Goal: Check status: Check status

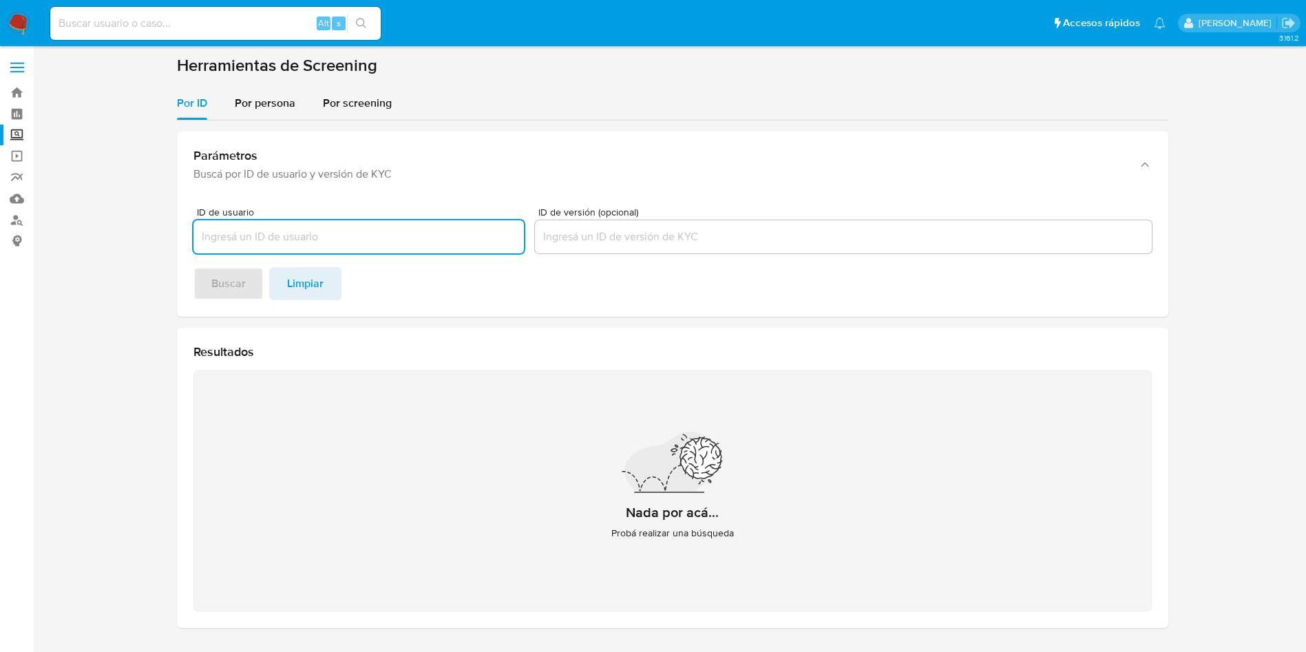
click at [210, 29] on input at bounding box center [215, 23] width 330 height 18
paste input "254419645"
type input "254419645"
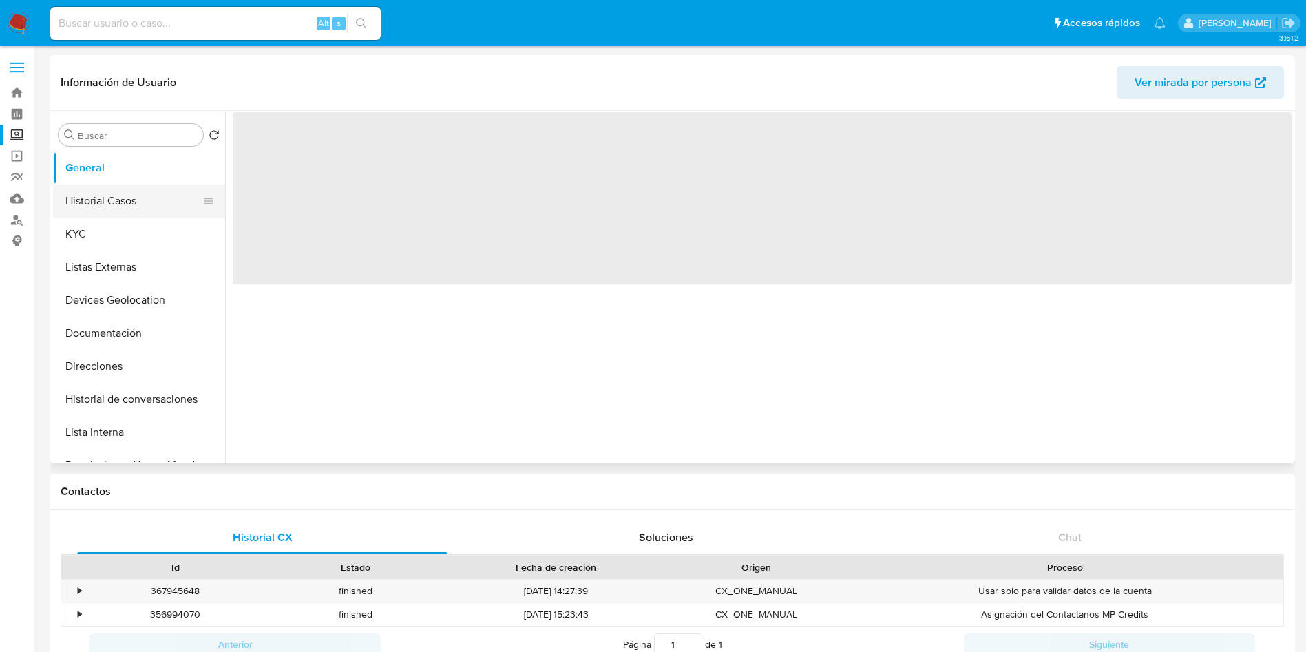
select select "10"
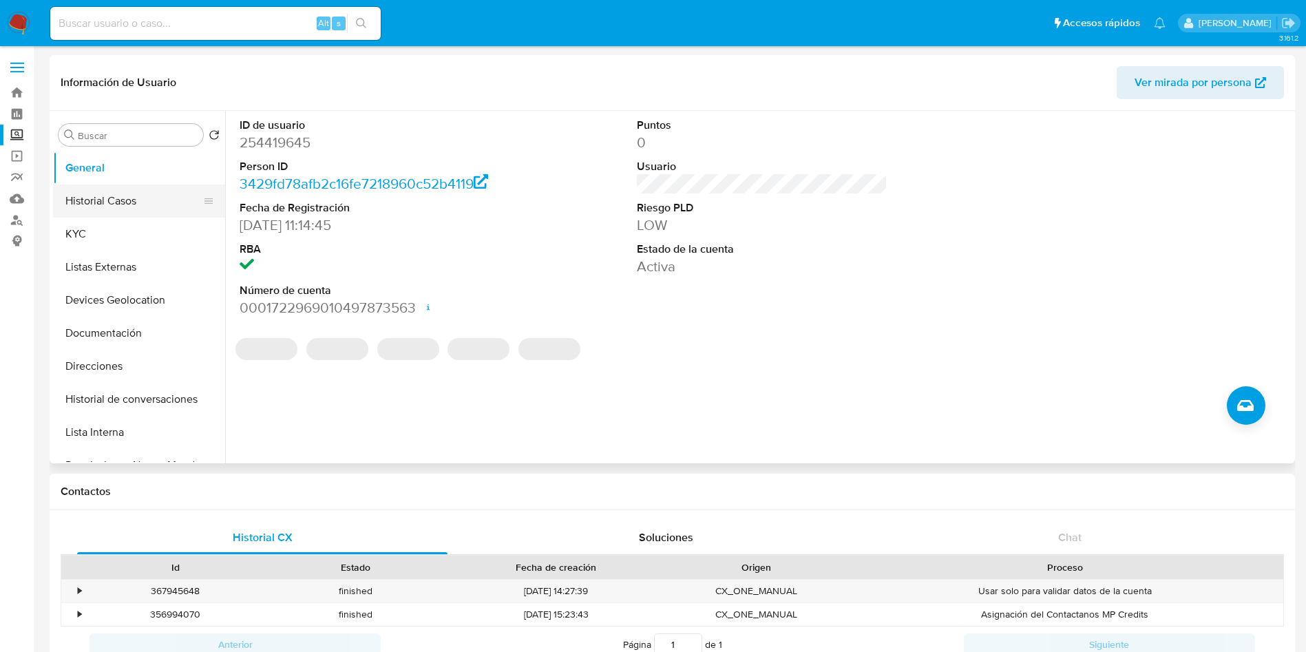
click at [147, 200] on button "Historial Casos" at bounding box center [133, 200] width 161 height 33
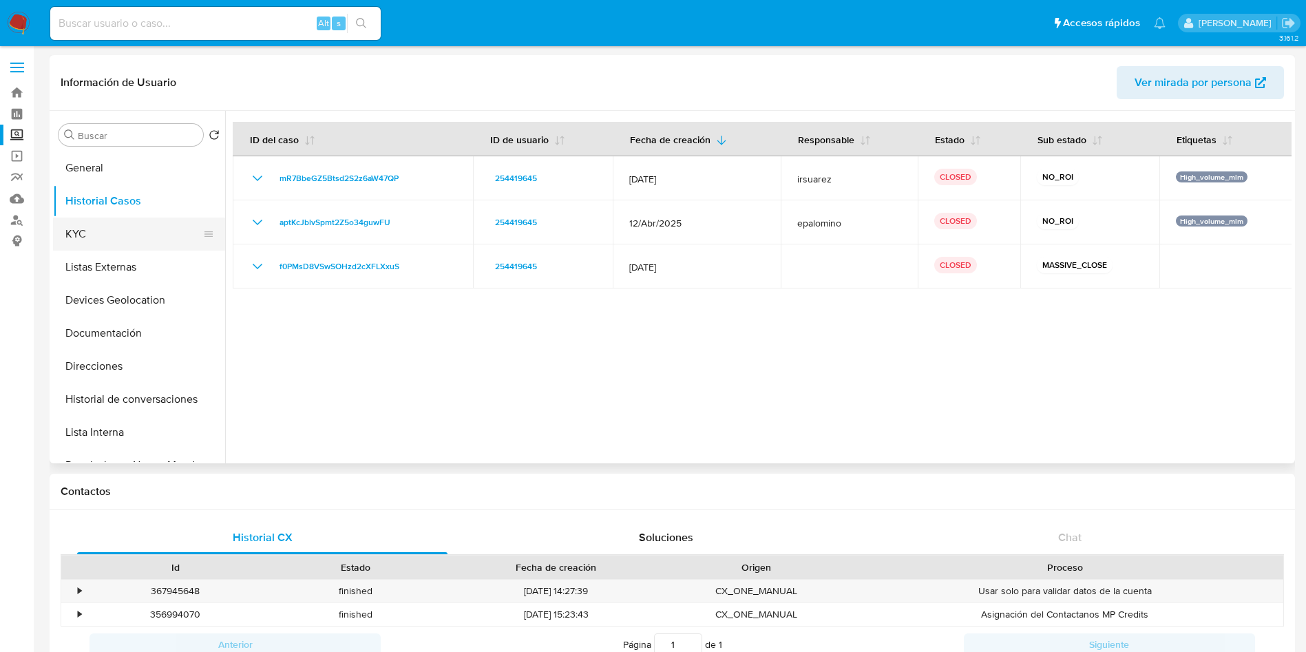
click at [127, 228] on button "KYC" at bounding box center [133, 233] width 161 height 33
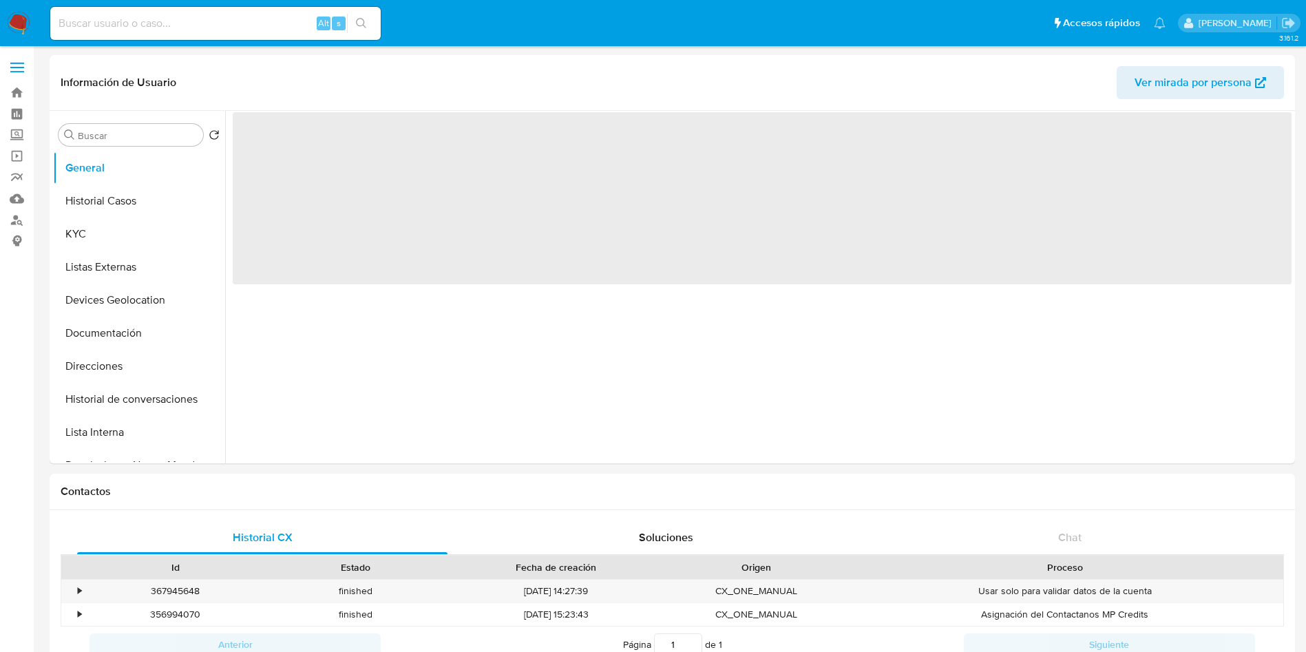
select select "10"
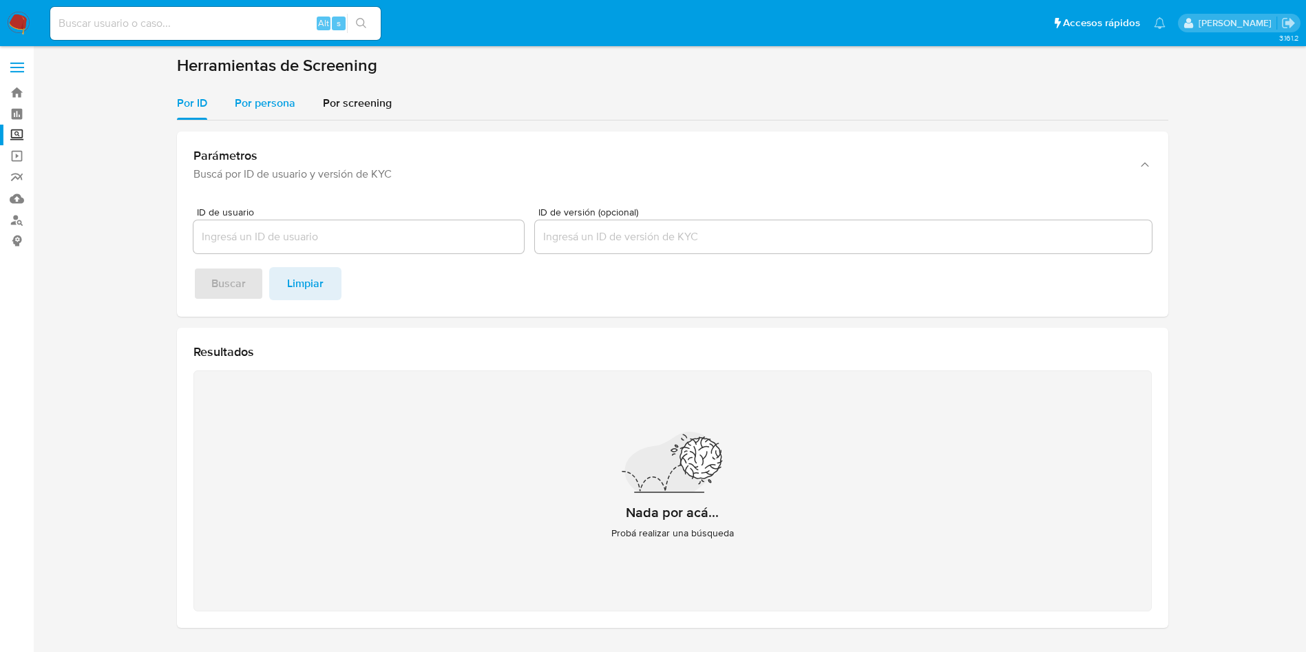
click at [273, 105] on span "Por persona" at bounding box center [265, 103] width 61 height 16
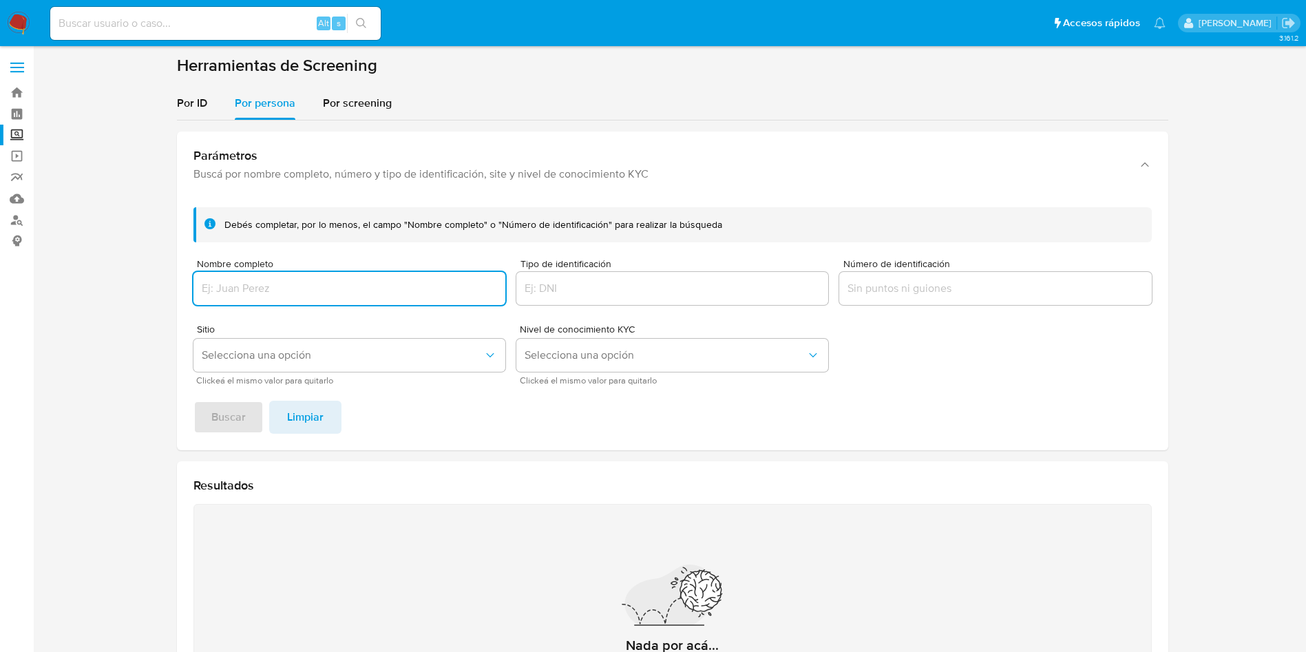
click at [332, 288] on input "Nombre completo" at bounding box center [349, 288] width 312 height 18
type input "[PERSON_NAME] [PERSON_NAME]"
click at [233, 417] on span "Buscar" at bounding box center [228, 417] width 34 height 30
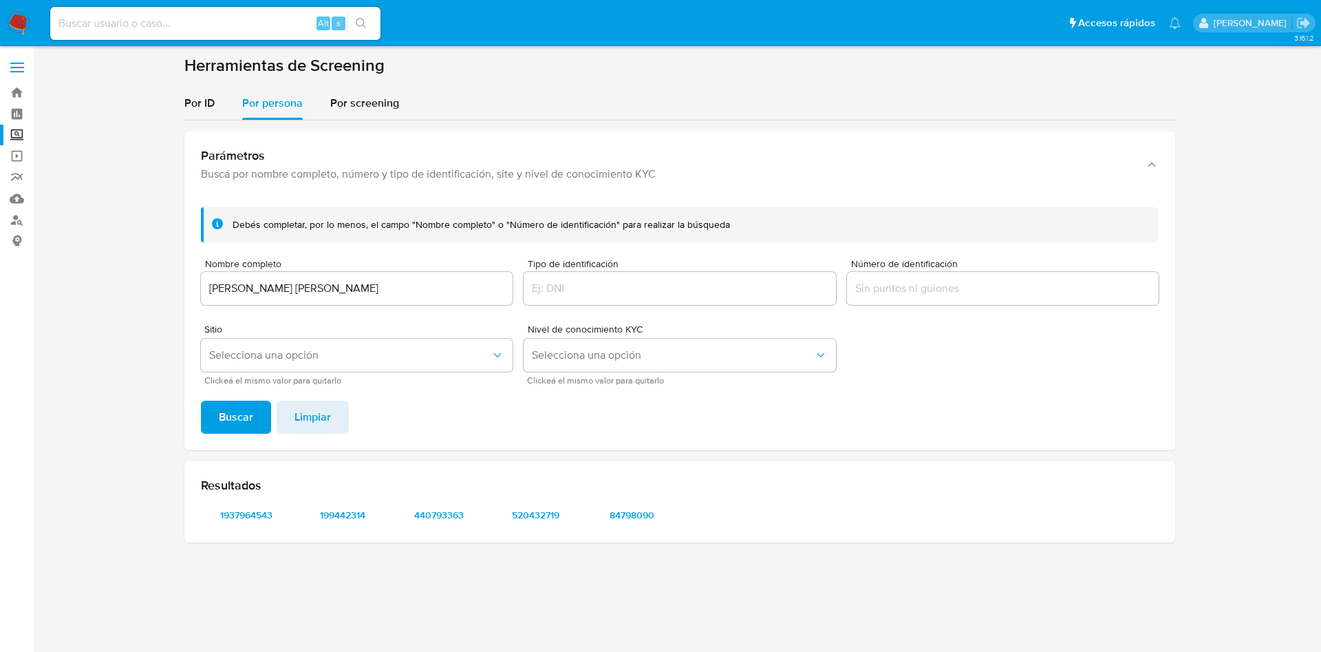
click at [1026, 272] on div at bounding box center [1003, 288] width 312 height 33
click at [1028, 298] on div at bounding box center [1003, 288] width 312 height 33
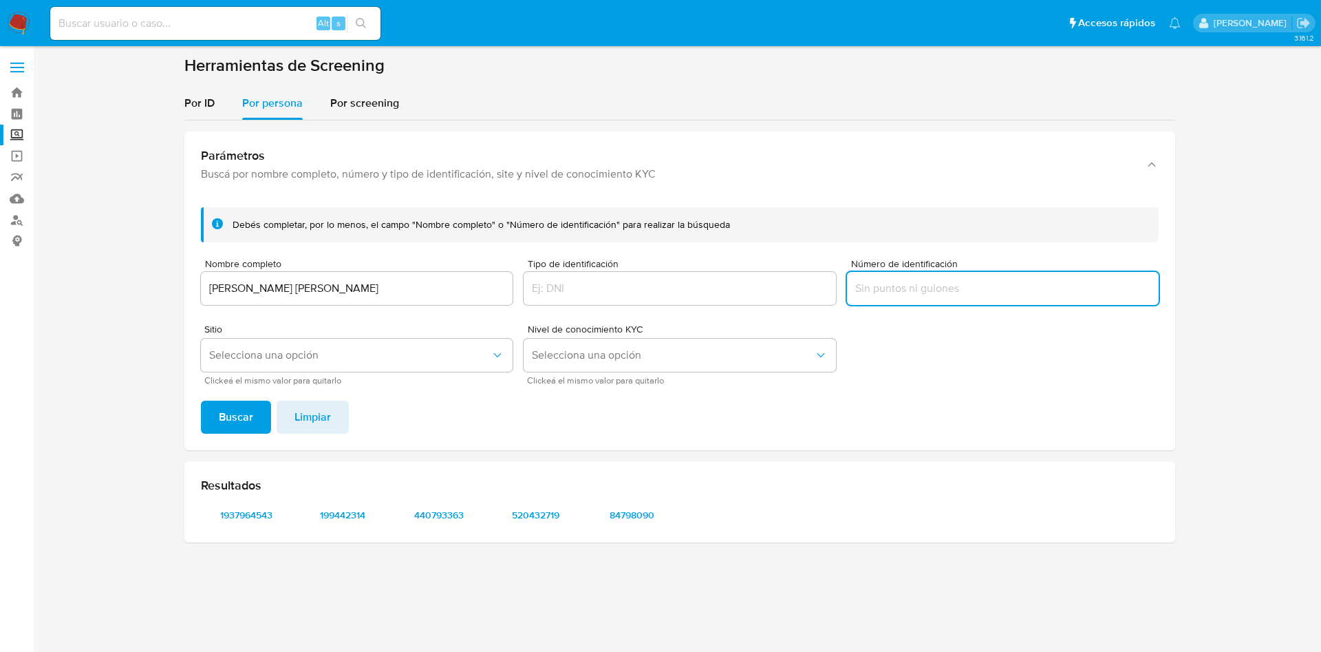
click at [1028, 295] on input "Número de identificación" at bounding box center [1003, 288] width 312 height 18
click at [201, 401] on button "Buscar" at bounding box center [236, 417] width 70 height 33
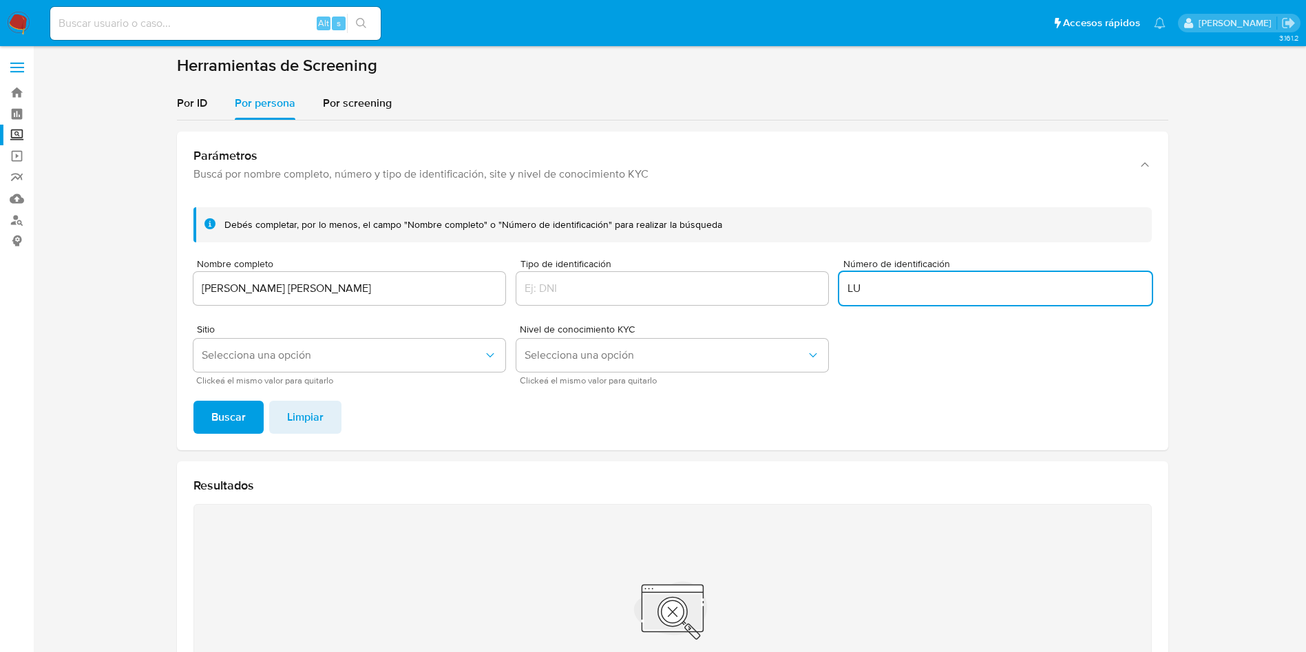
type input "L"
click at [193, 401] on button "Buscar" at bounding box center [228, 417] width 70 height 33
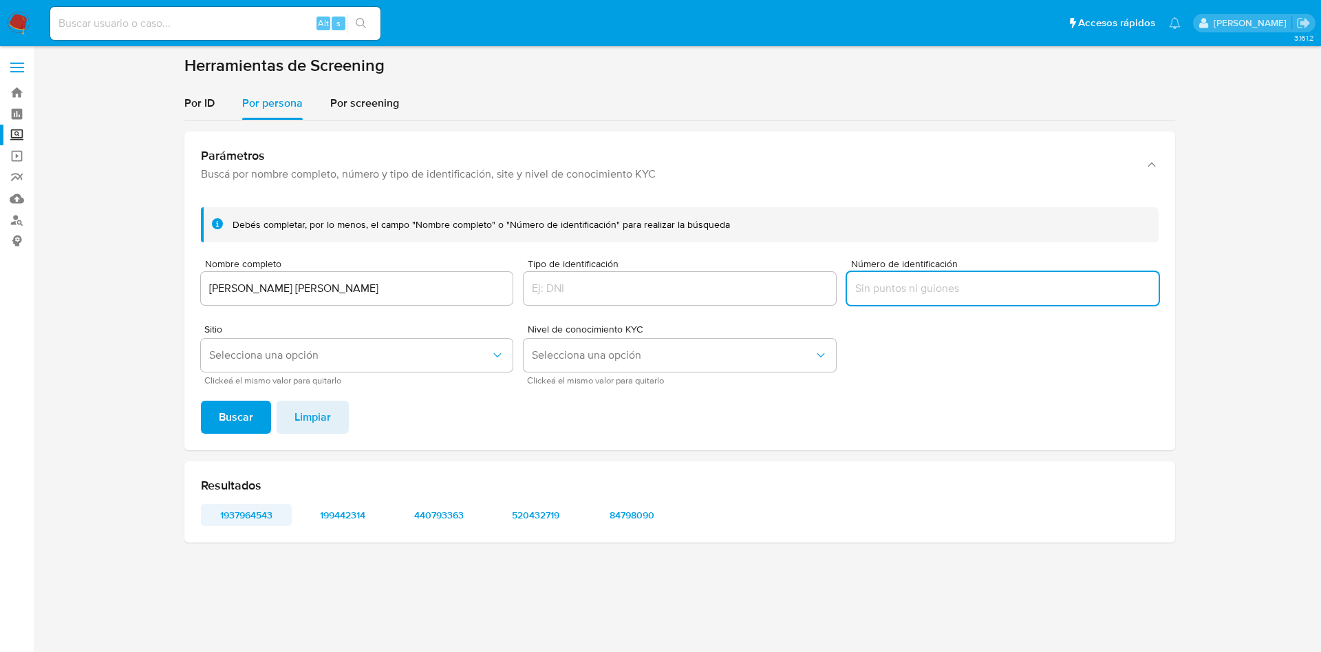
click at [257, 513] on span "1937964543" at bounding box center [247, 514] width 72 height 19
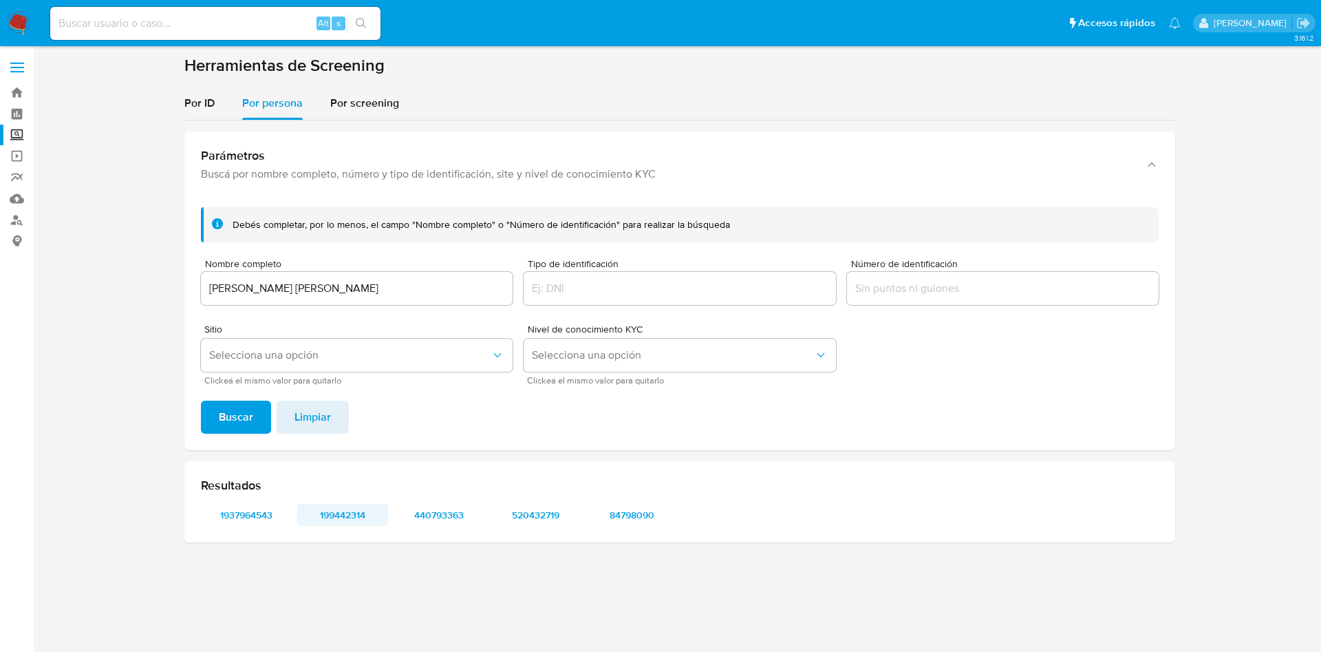
click at [343, 505] on span "199442314" at bounding box center [343, 514] width 72 height 19
click at [440, 509] on span "440793363" at bounding box center [439, 514] width 72 height 19
click at [551, 511] on span "520432719" at bounding box center [536, 514] width 72 height 19
click at [641, 509] on span "84798090" at bounding box center [632, 514] width 72 height 19
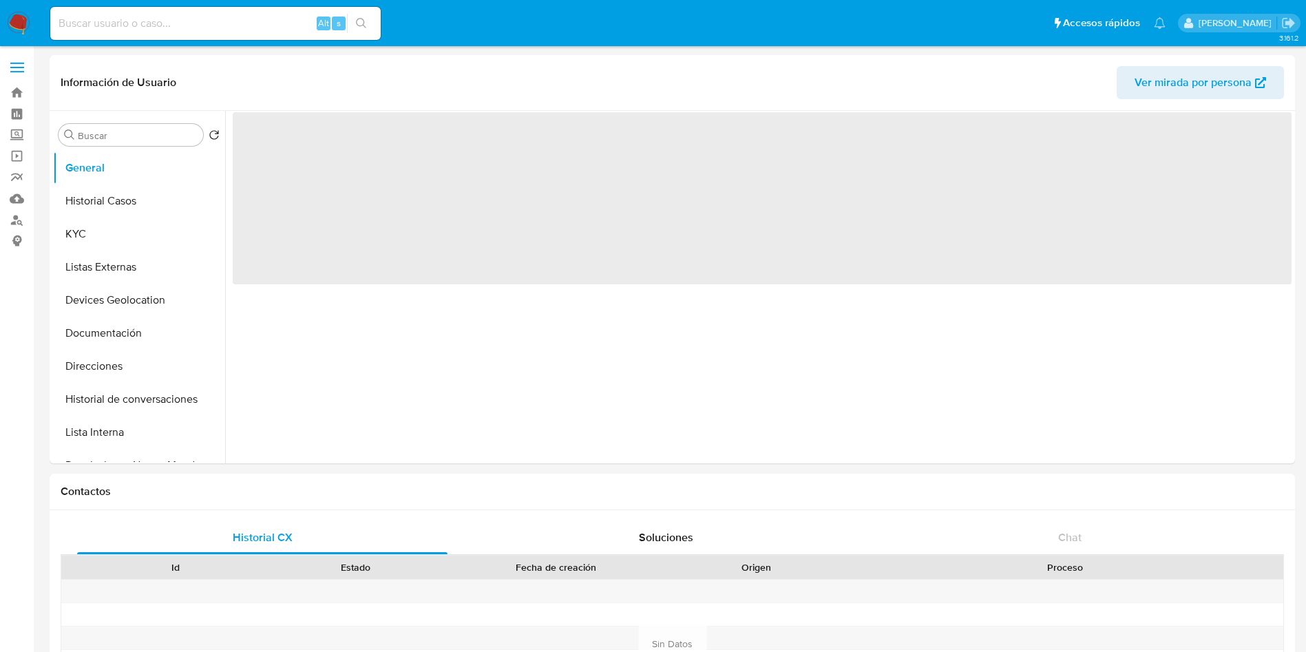
select select "10"
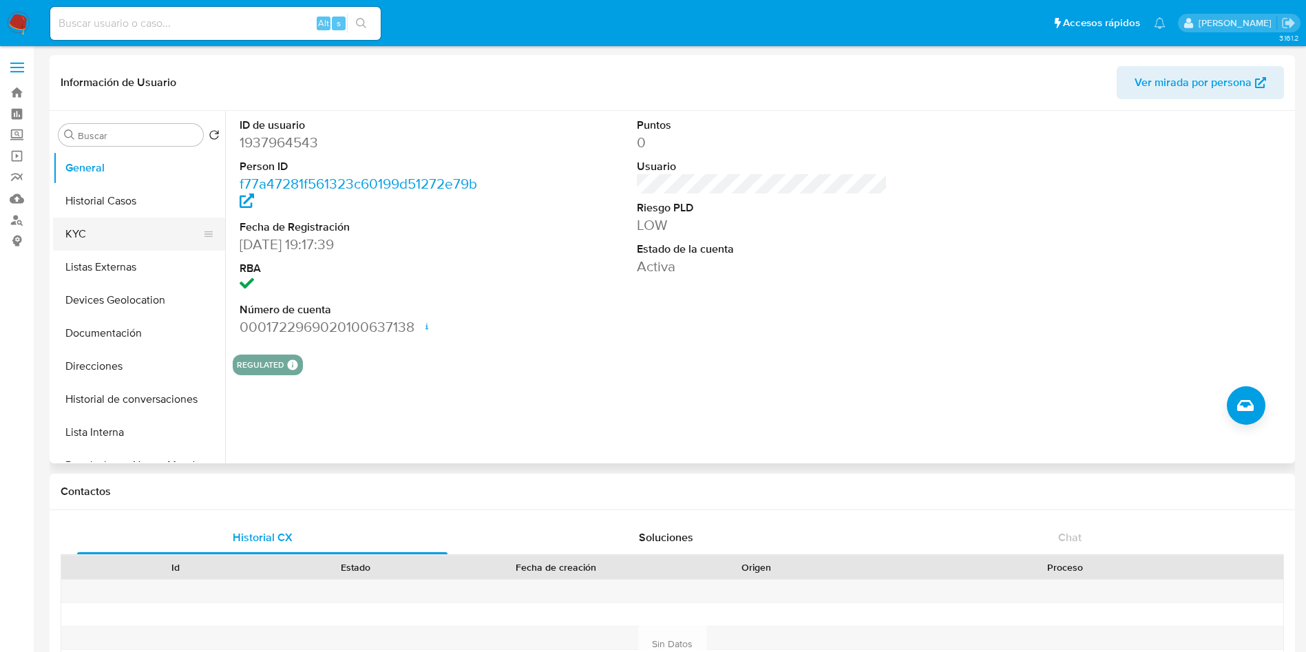
click at [133, 233] on button "KYC" at bounding box center [133, 233] width 161 height 33
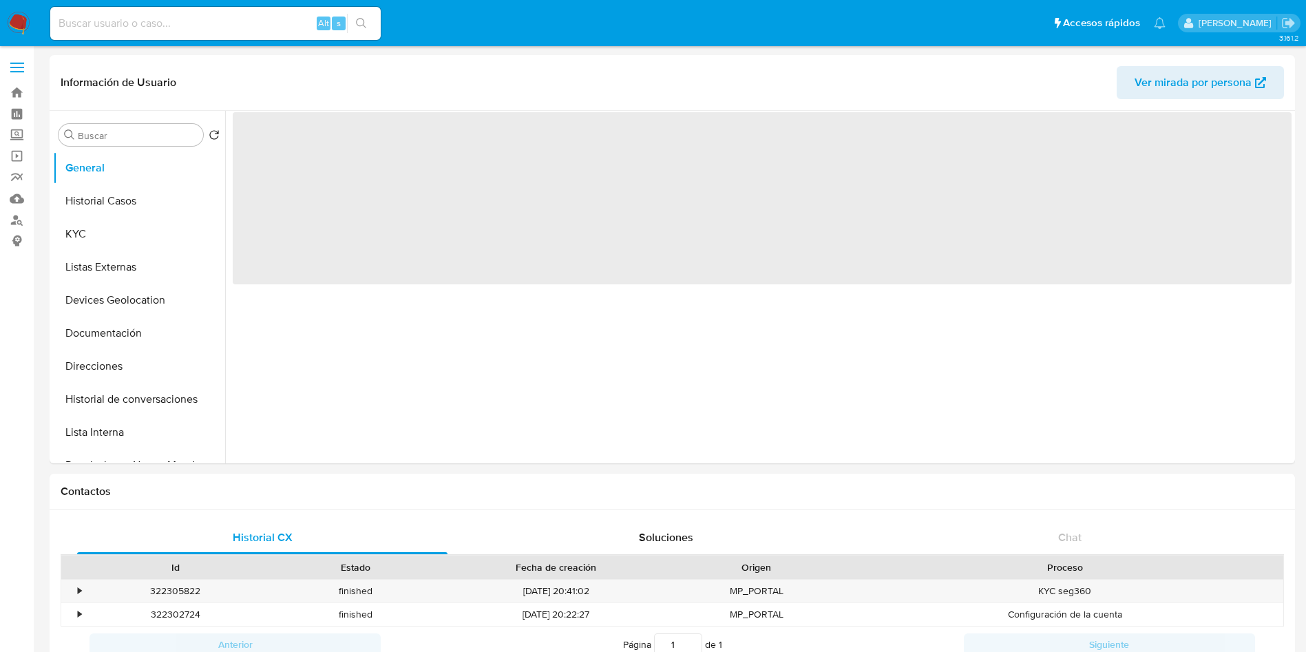
select select "10"
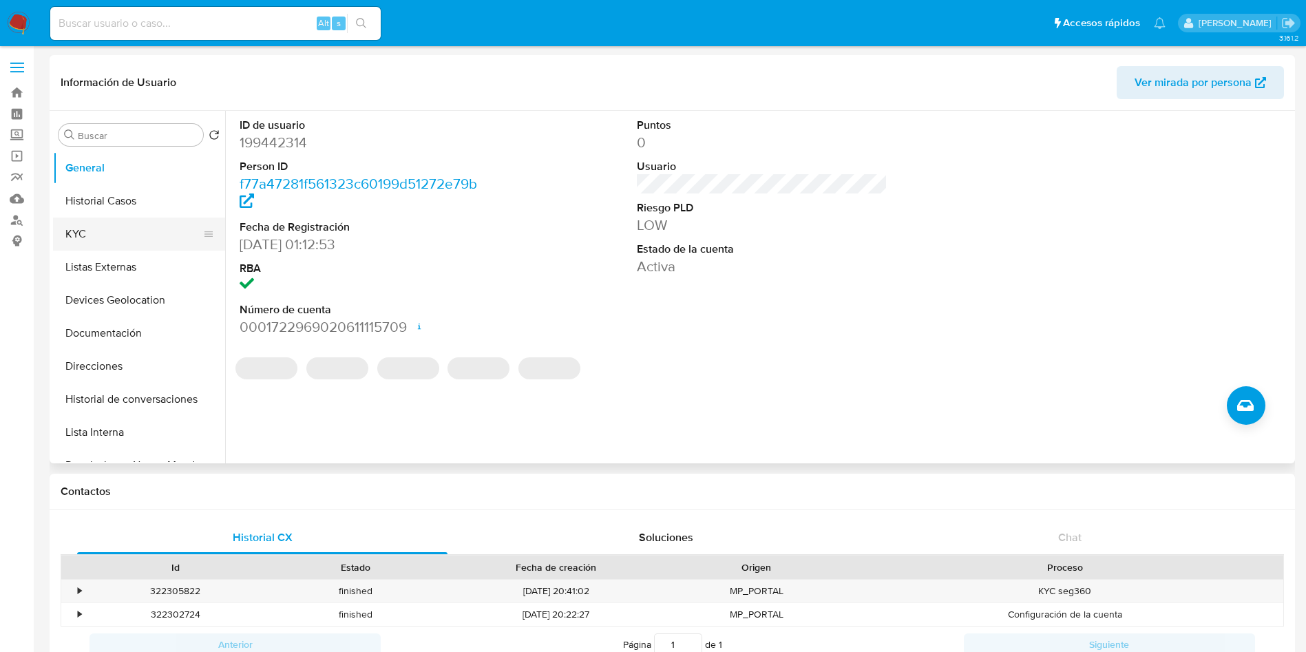
click at [135, 236] on button "KYC" at bounding box center [133, 233] width 161 height 33
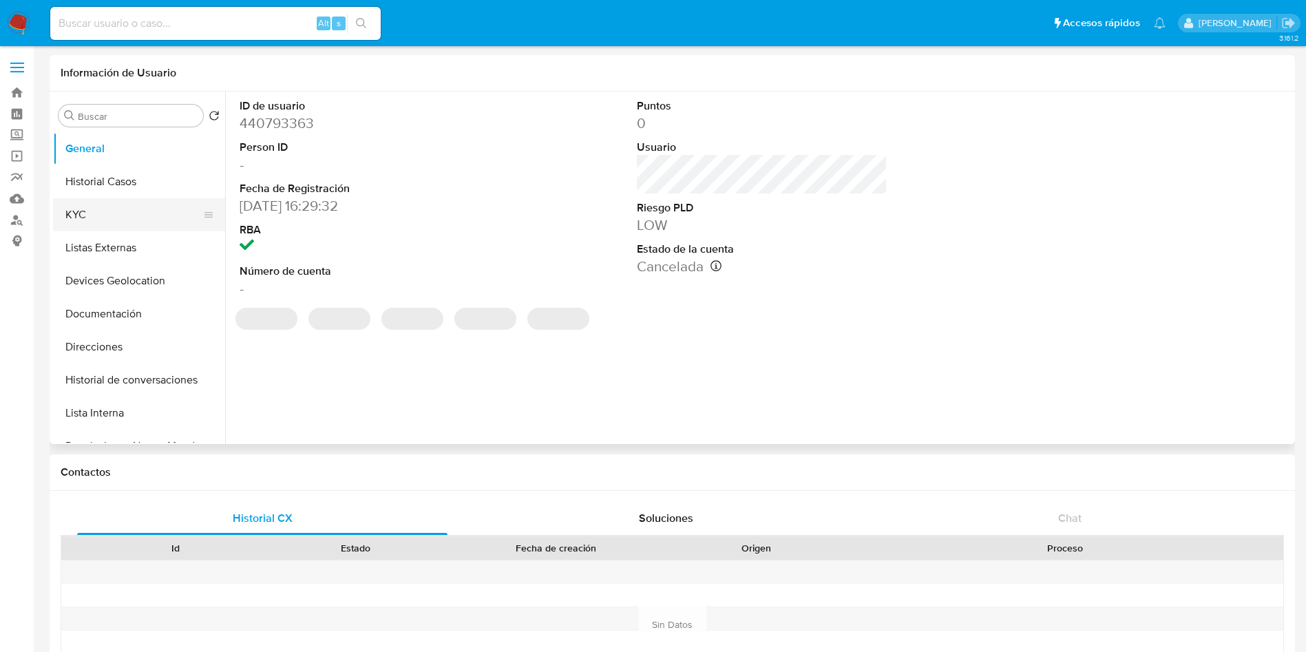
select select "10"
click at [56, 207] on button "KYC" at bounding box center [133, 214] width 161 height 33
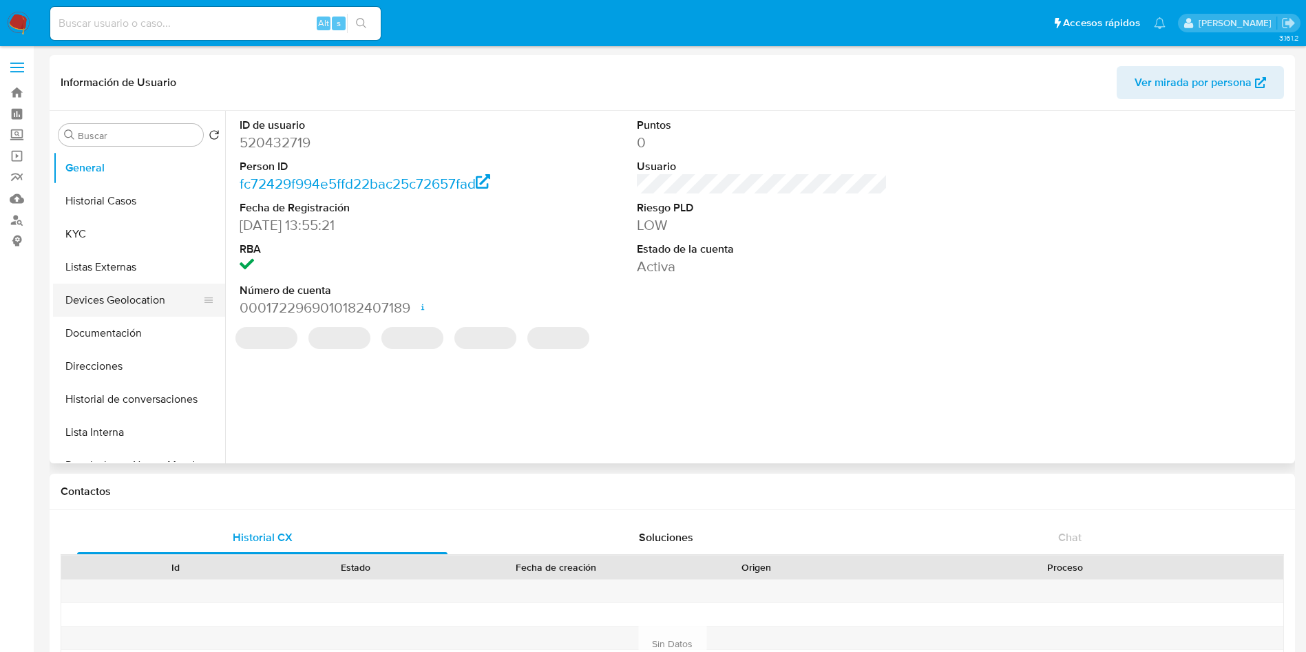
select select "10"
click at [96, 238] on button "KYC" at bounding box center [133, 233] width 161 height 33
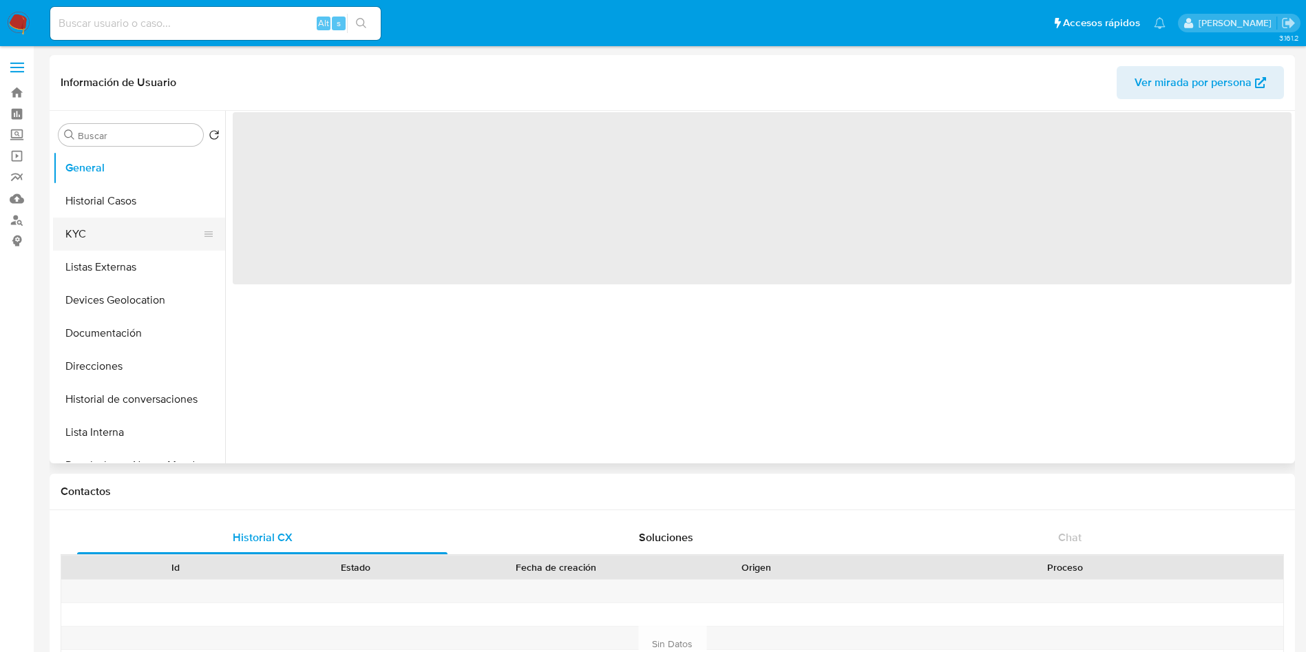
select select "10"
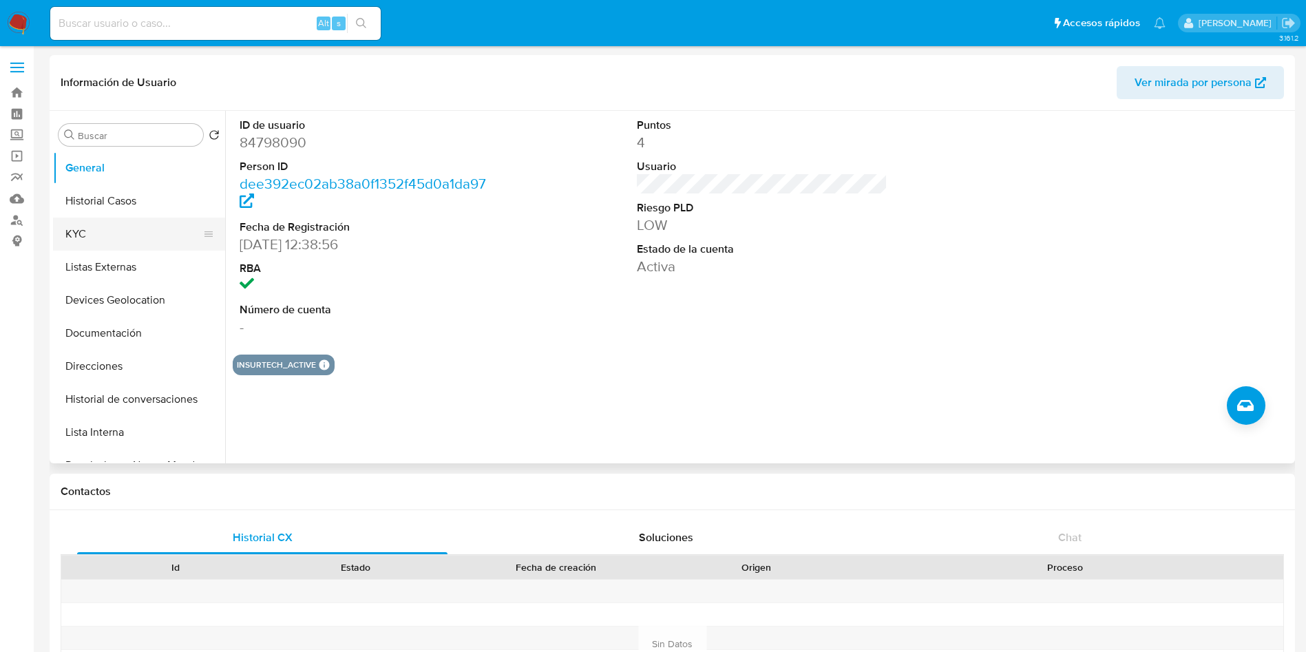
click at [107, 235] on button "KYC" at bounding box center [133, 233] width 161 height 33
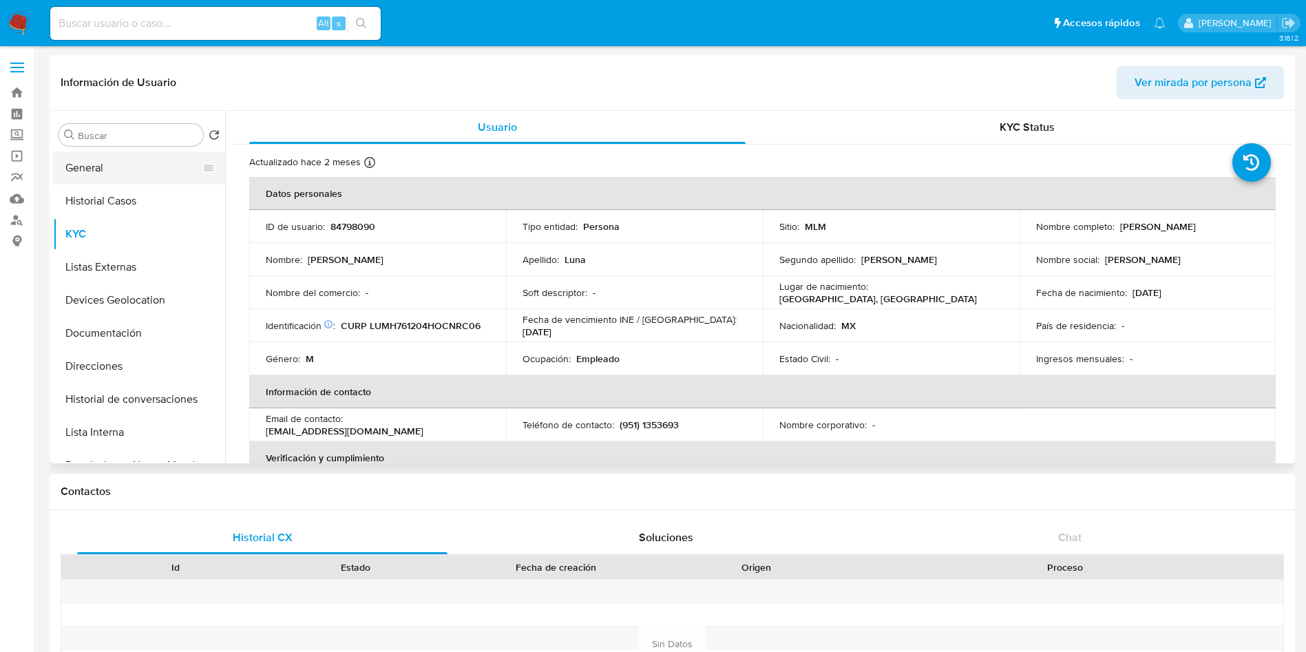
click at [114, 167] on button "General" at bounding box center [133, 167] width 161 height 33
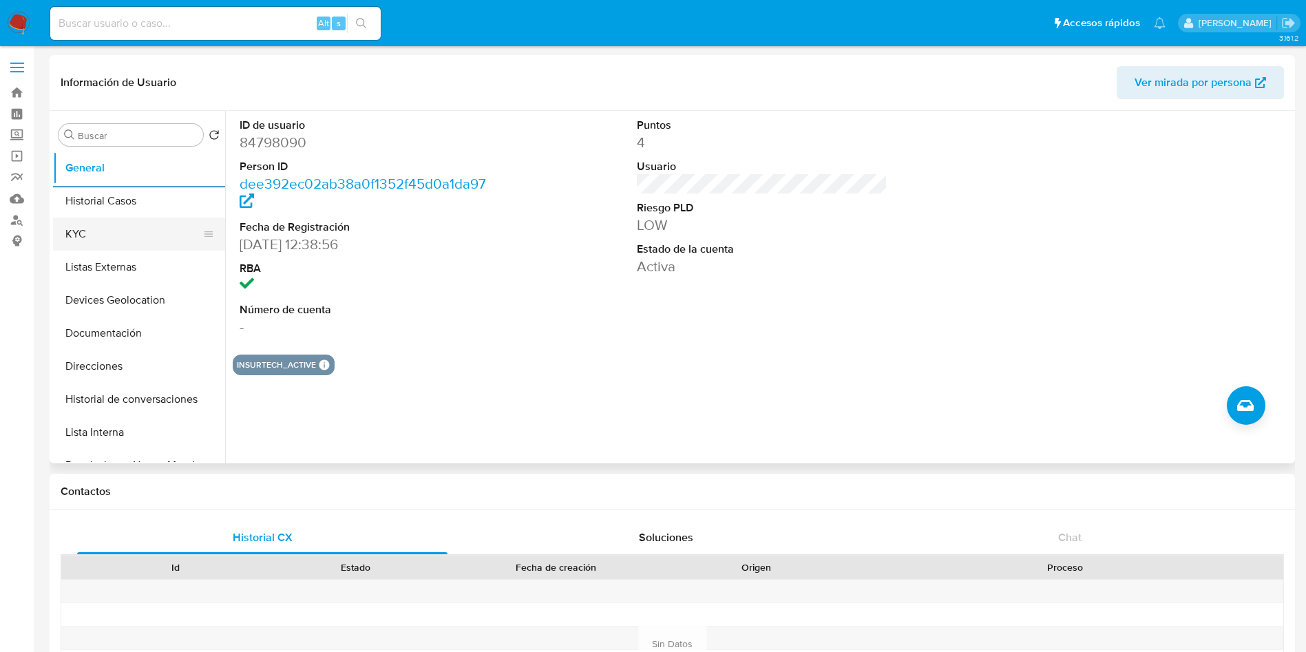
click at [76, 230] on button "KYC" at bounding box center [133, 233] width 161 height 33
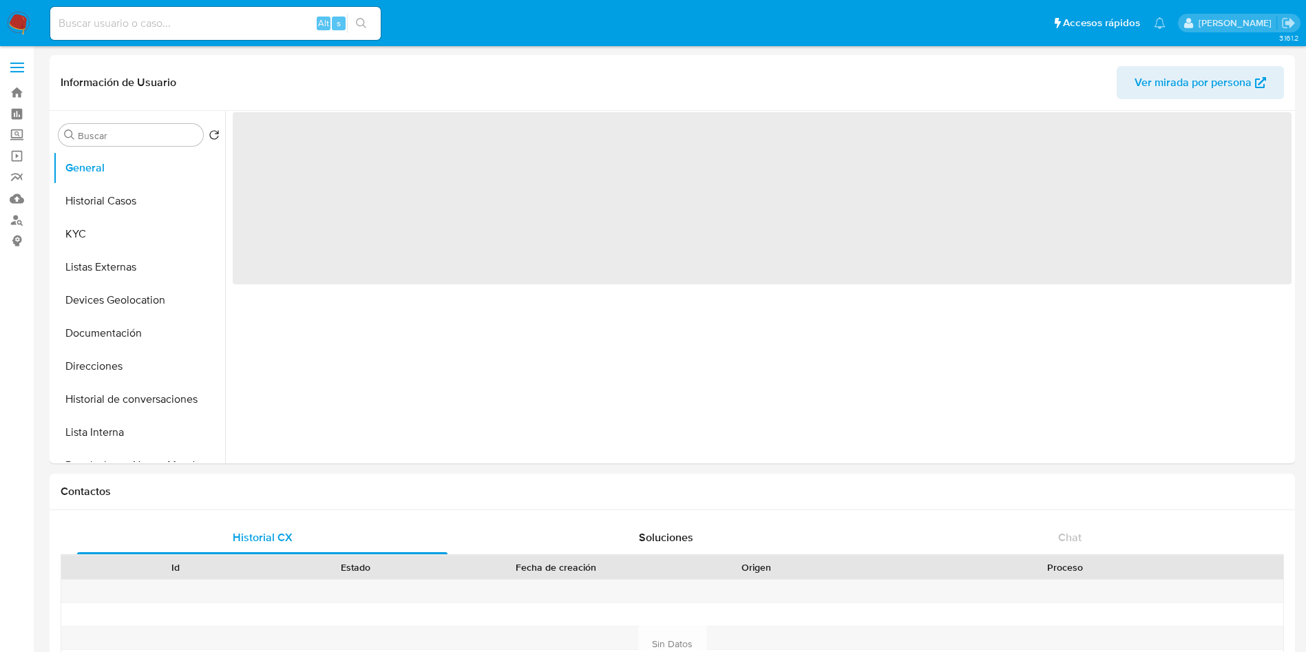
select select "10"
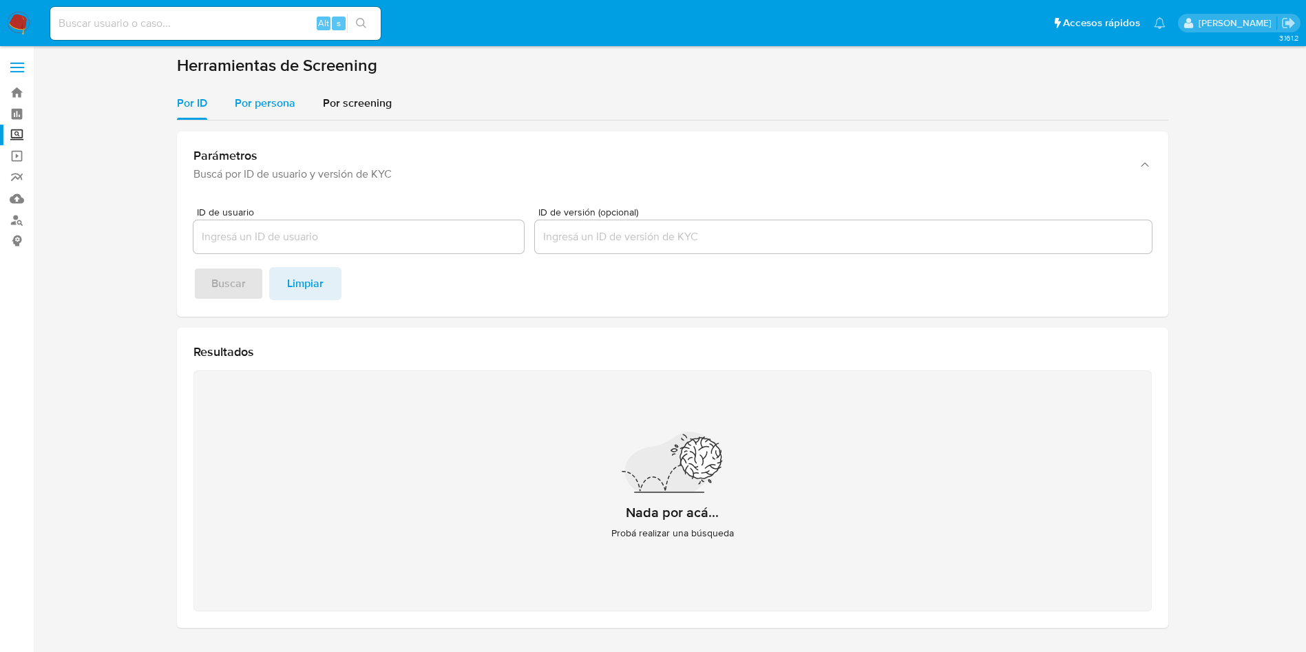
click at [274, 107] on span "Por persona" at bounding box center [265, 103] width 61 height 16
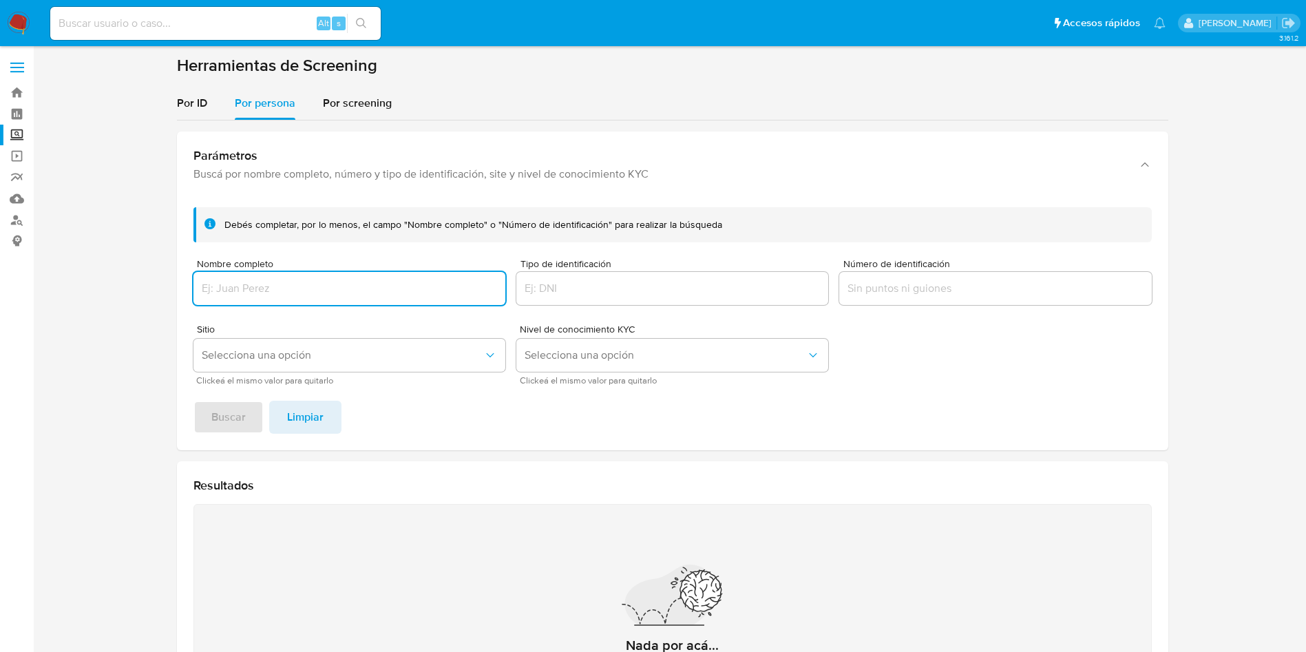
click at [357, 284] on input "Nombre completo" at bounding box center [349, 288] width 312 height 18
type input "TERESA LIUDMILA CUEVAS PEREZ"
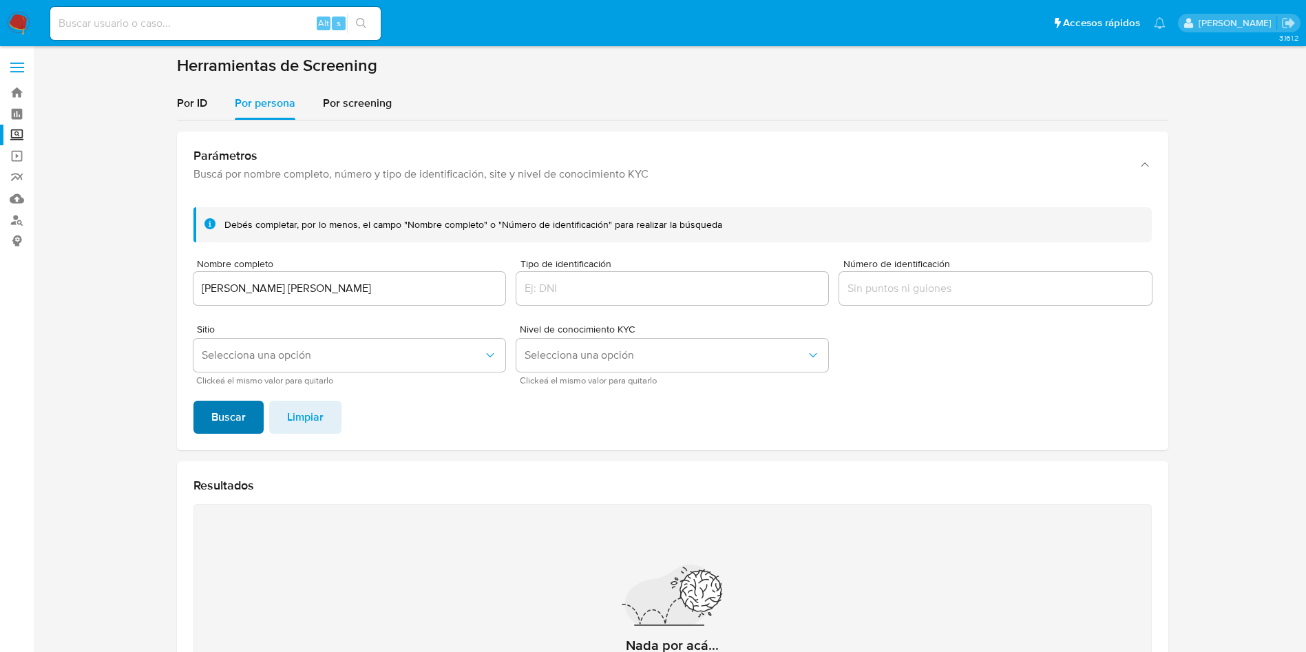
click at [232, 418] on span "Buscar" at bounding box center [228, 417] width 34 height 30
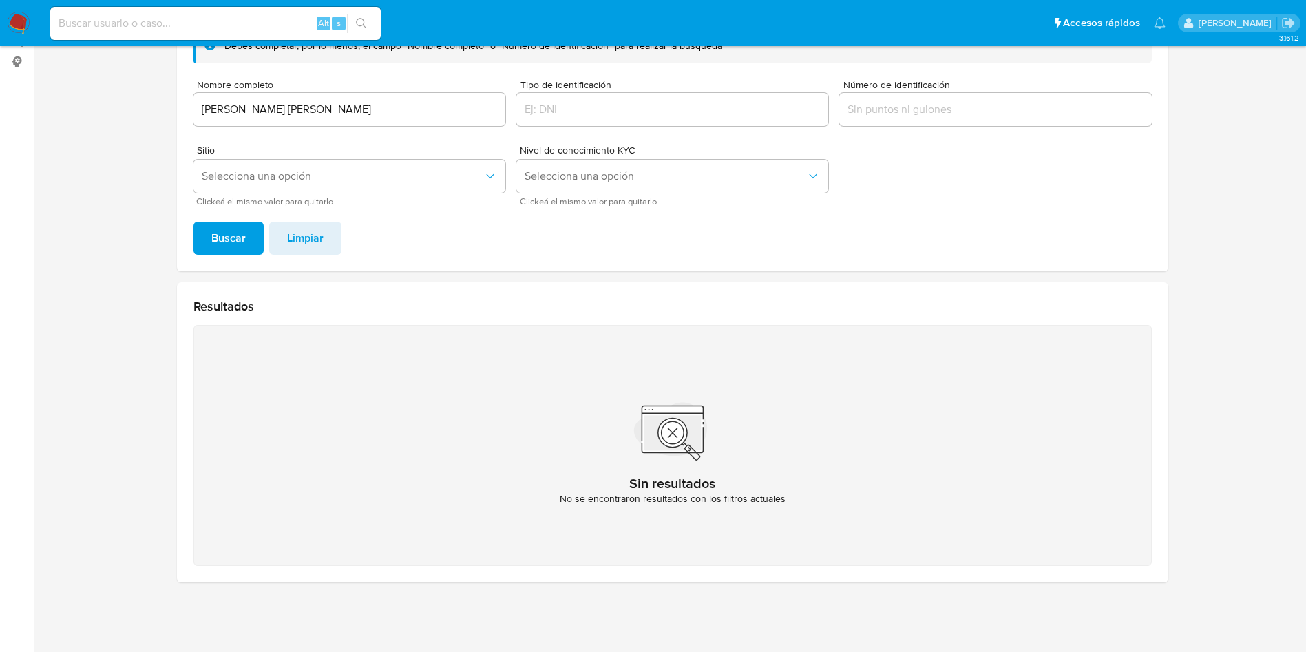
click at [235, 27] on input at bounding box center [215, 23] width 330 height 18
paste input "96025453"
type input "96025453"
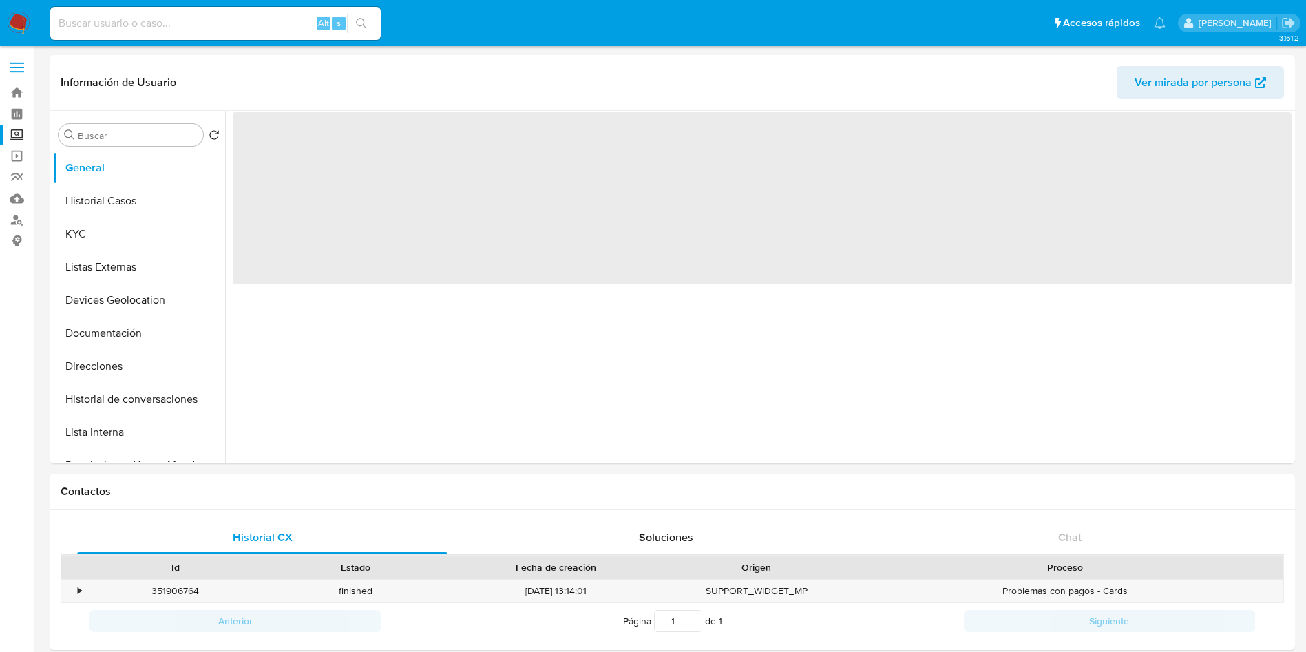
select select "10"
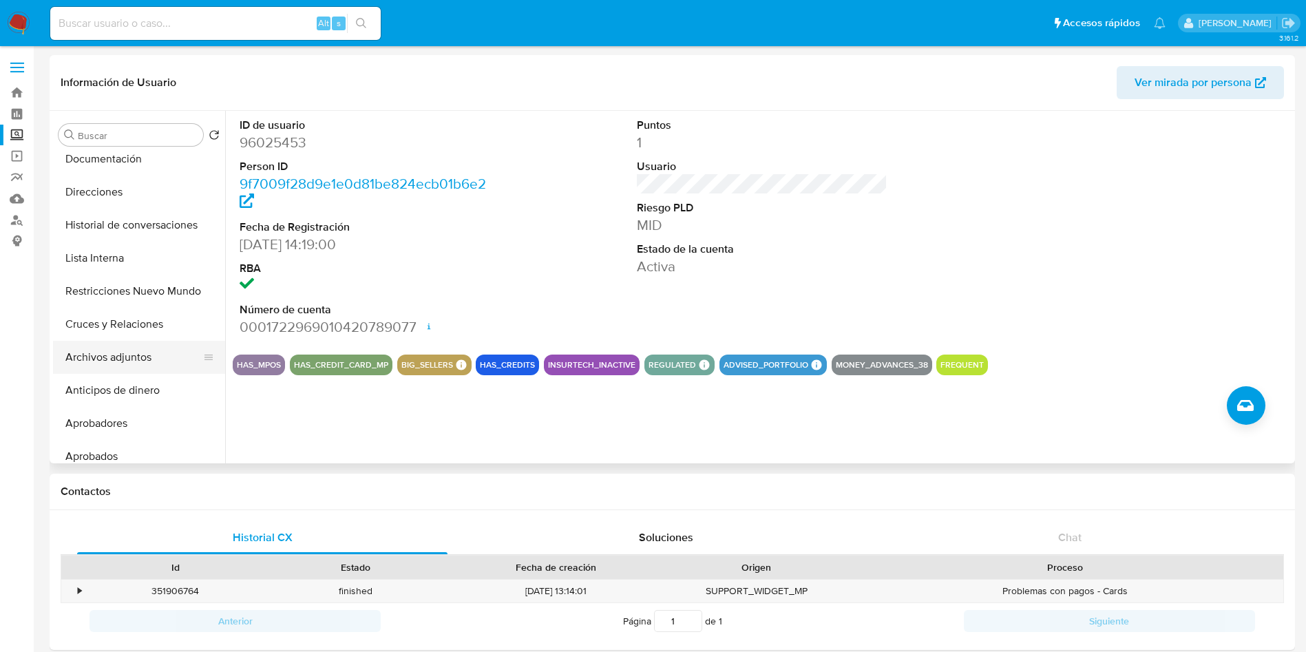
scroll to position [206, 0]
click at [124, 188] on button "Historial de conversaciones" at bounding box center [133, 192] width 161 height 33
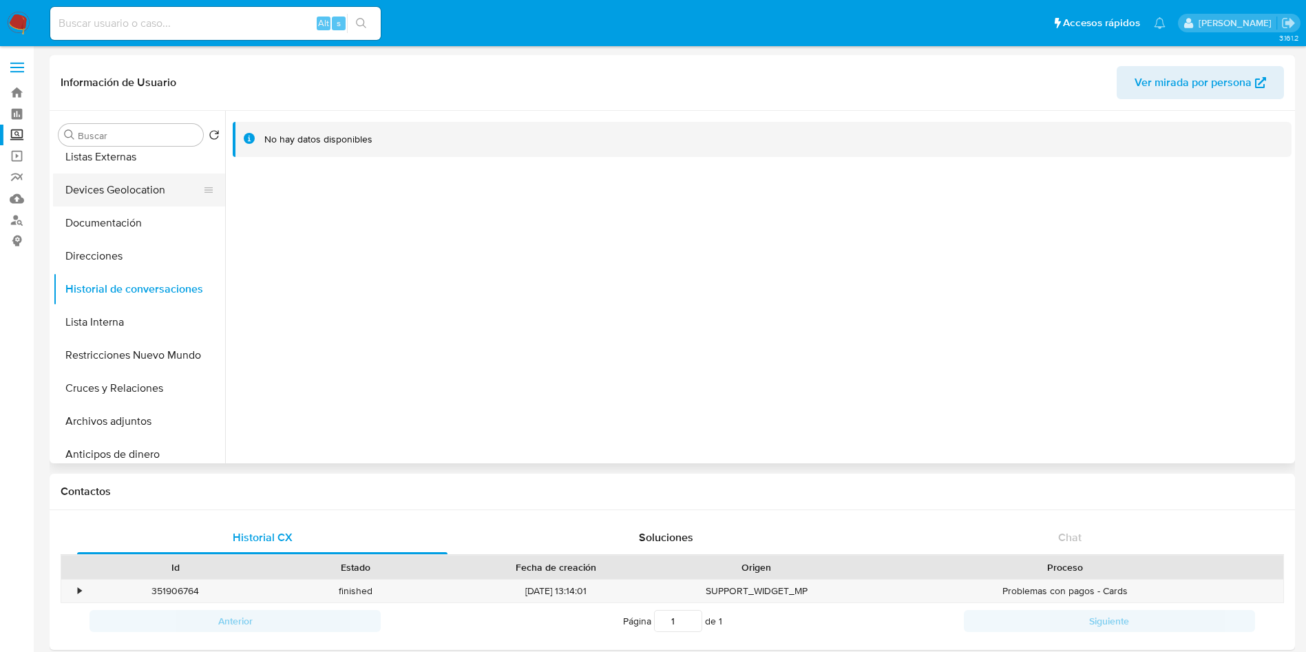
scroll to position [0, 0]
